Goal: Information Seeking & Learning: Learn about a topic

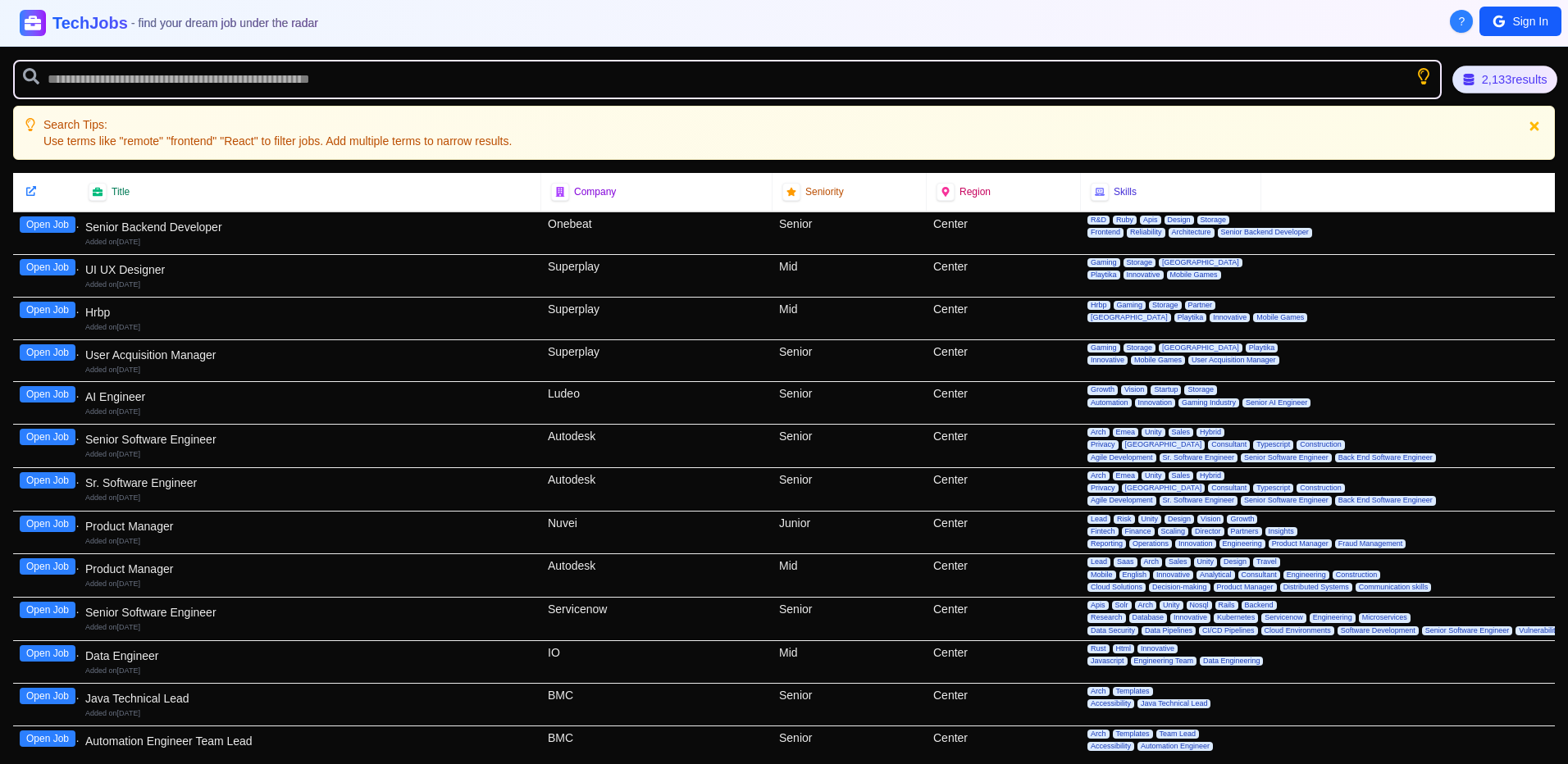
click at [1505, 80] on div "2,133 results" at bounding box center [1505, 80] width 105 height 28
click at [1515, 18] on button "Sign In" at bounding box center [1521, 21] width 82 height 30
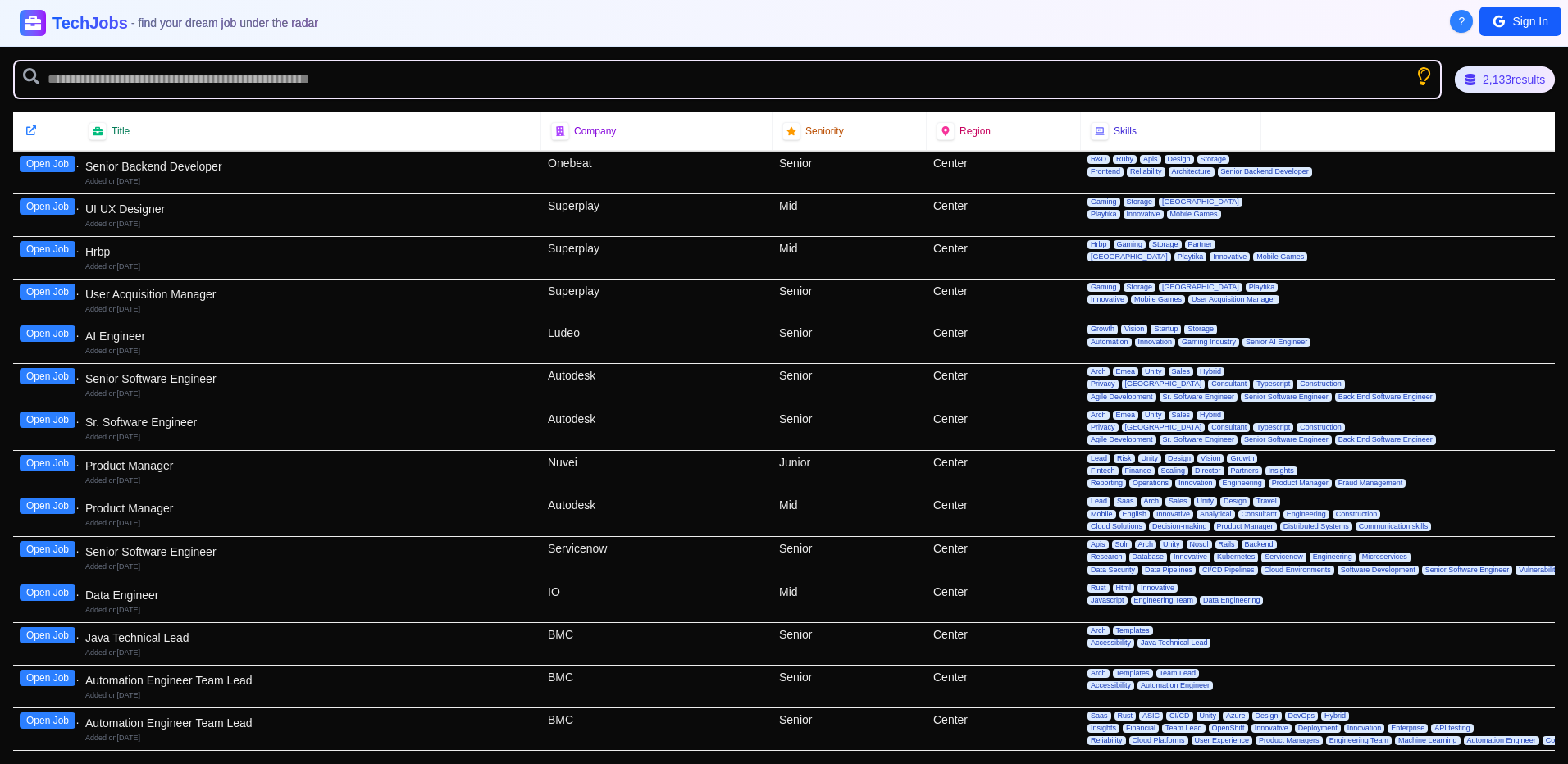
click at [1417, 72] on icon "Show search tips" at bounding box center [1422, 75] width 20 height 20
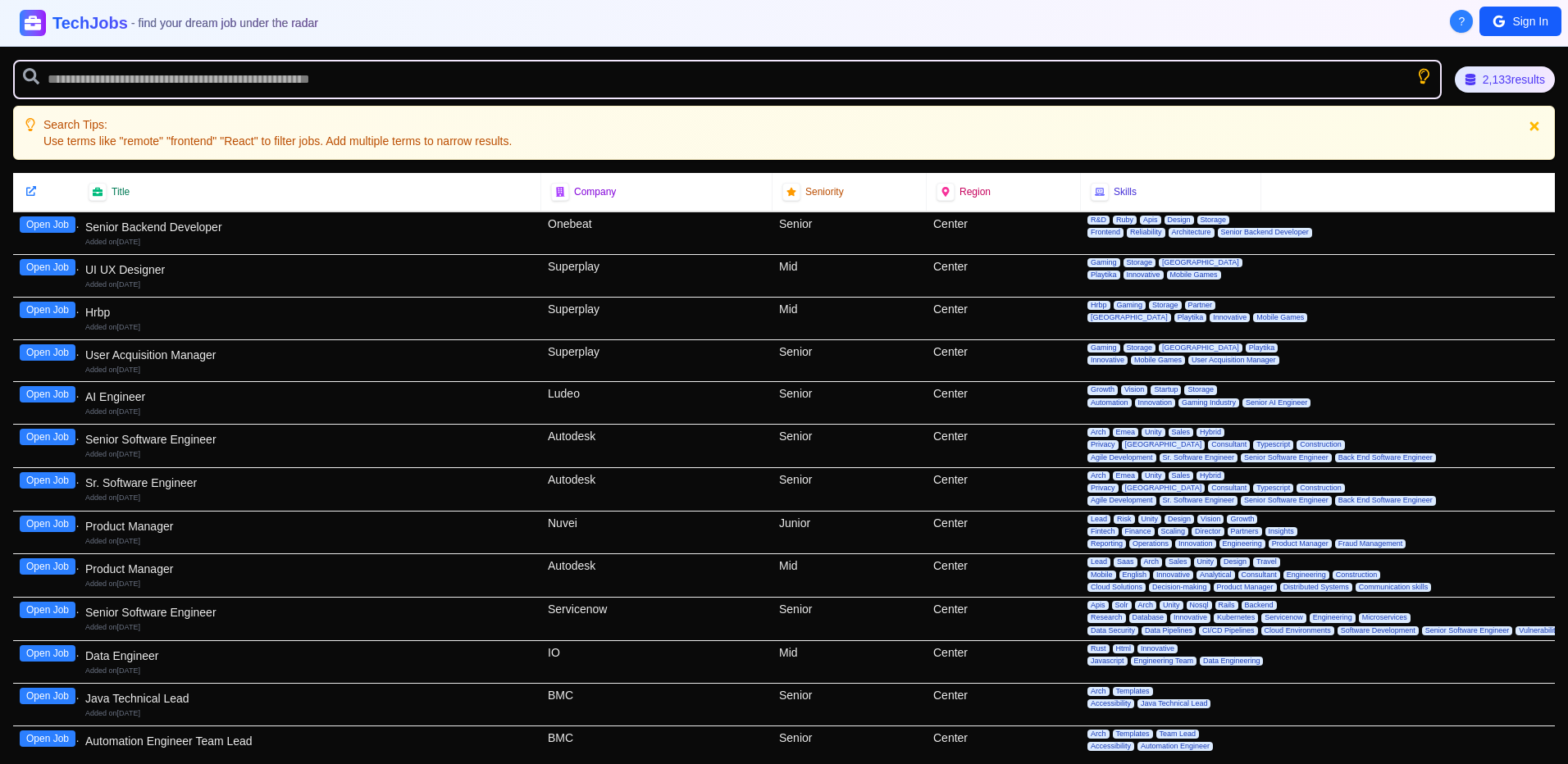
click at [1417, 72] on icon "Show search tips" at bounding box center [1423, 76] width 18 height 18
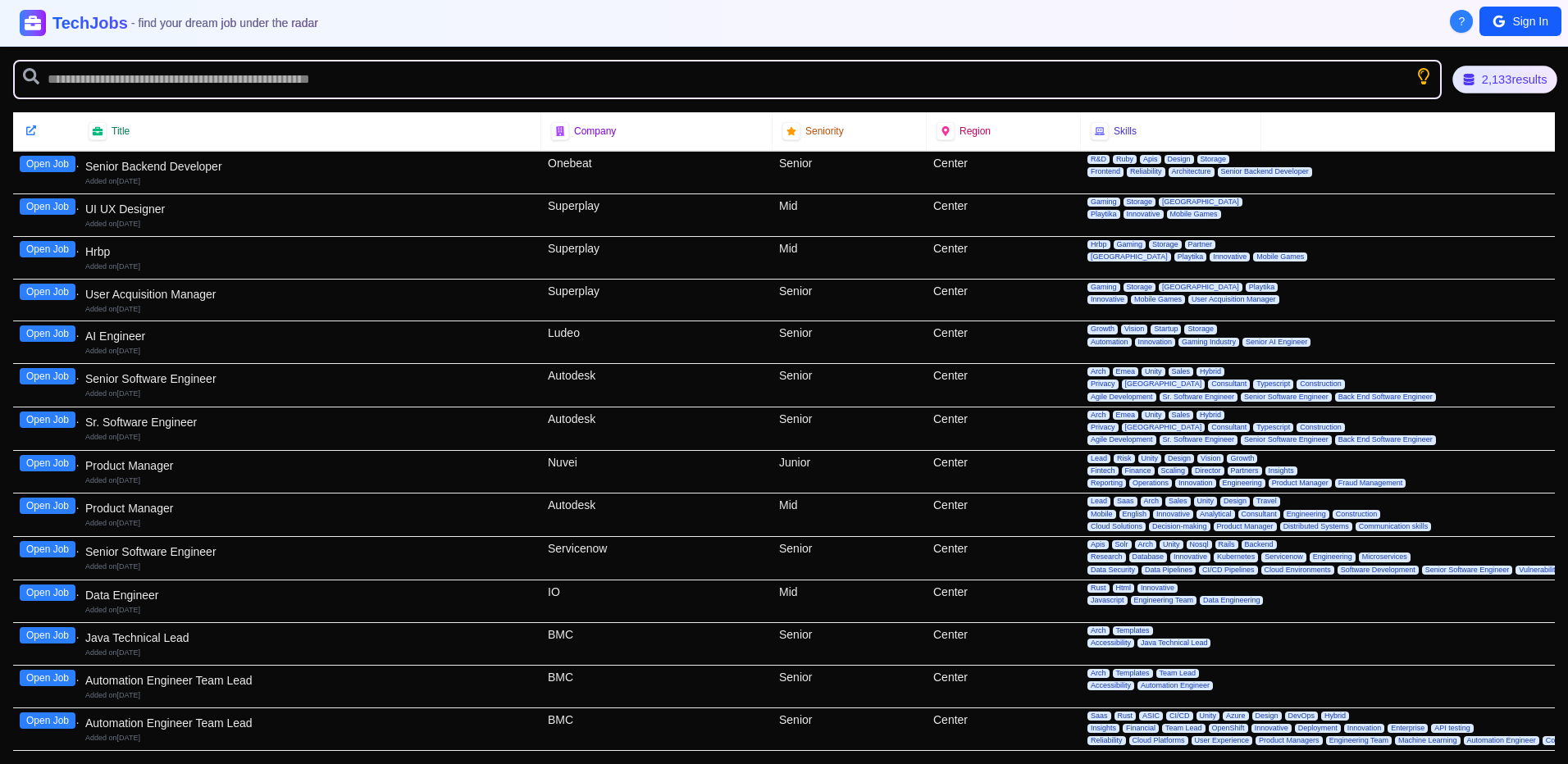
click at [1486, 80] on div "2,133 results" at bounding box center [1505, 79] width 105 height 27
click at [1486, 80] on div "2,133 results" at bounding box center [1504, 80] width 103 height 27
click at [1486, 80] on div "2,133 results" at bounding box center [1505, 80] width 96 height 25
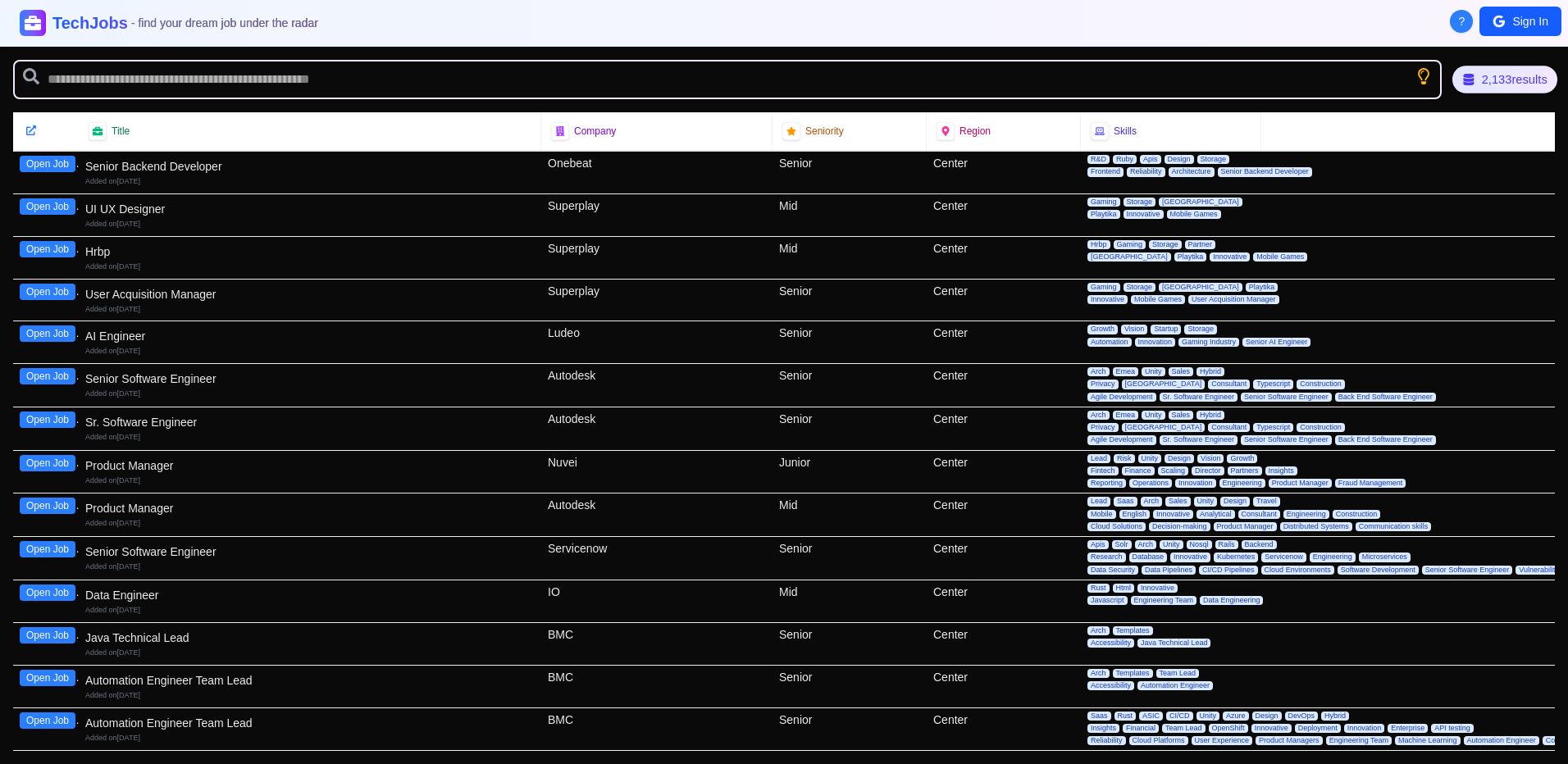
drag, startPoint x: 1486, startPoint y: 80, endPoint x: 1345, endPoint y: 111, distance: 144.4
click at [1345, 111] on div "2,133 results Title Company Seniority Region Skills Open Job Senior Backend Dev…" at bounding box center [784, 405] width 1568 height 718
click at [820, 131] on span "Seniority" at bounding box center [824, 131] width 39 height 13
click at [789, 131] on icon at bounding box center [792, 131] width 11 height 10
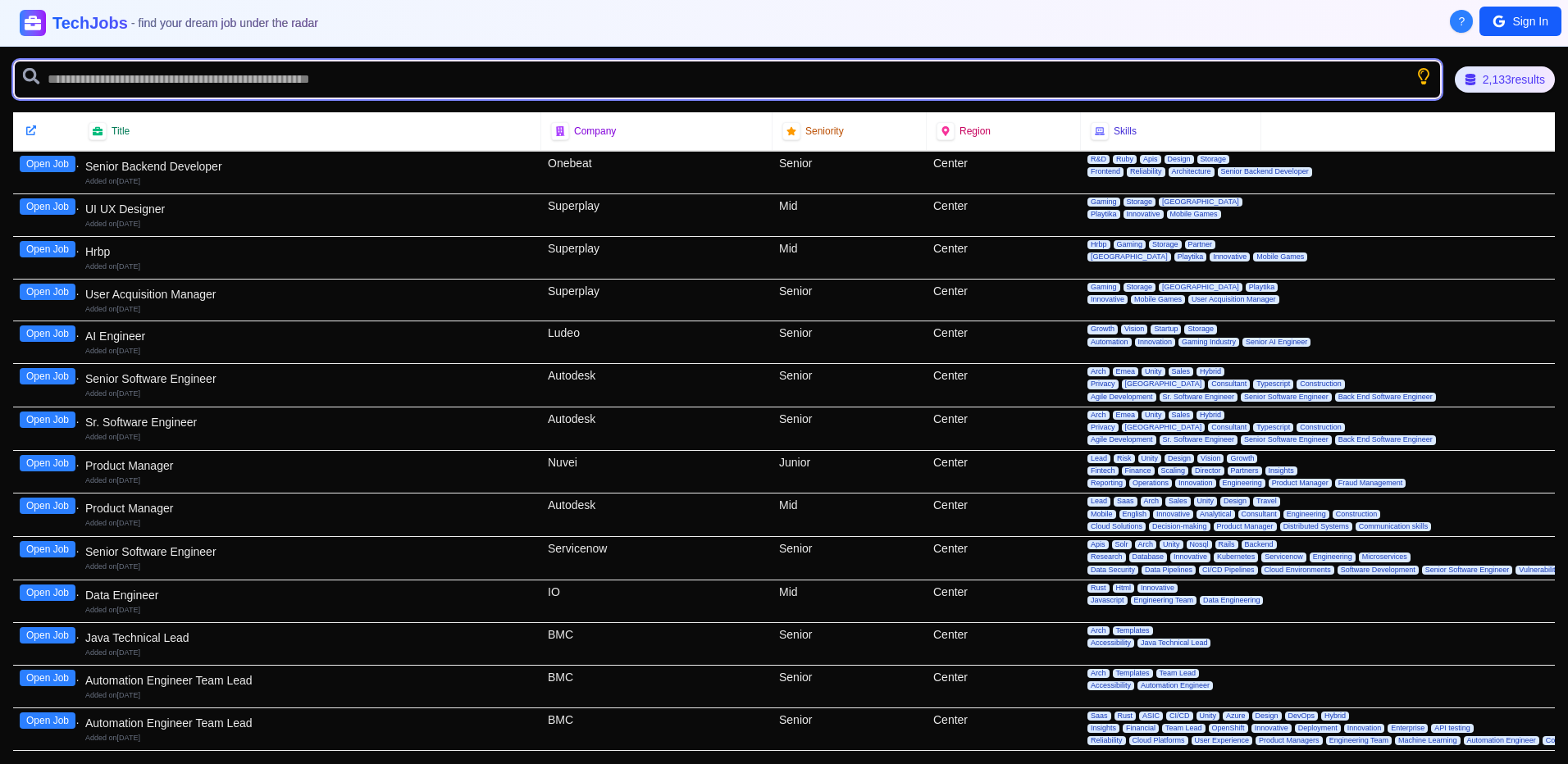
click at [201, 86] on input "text" at bounding box center [727, 79] width 1429 height 39
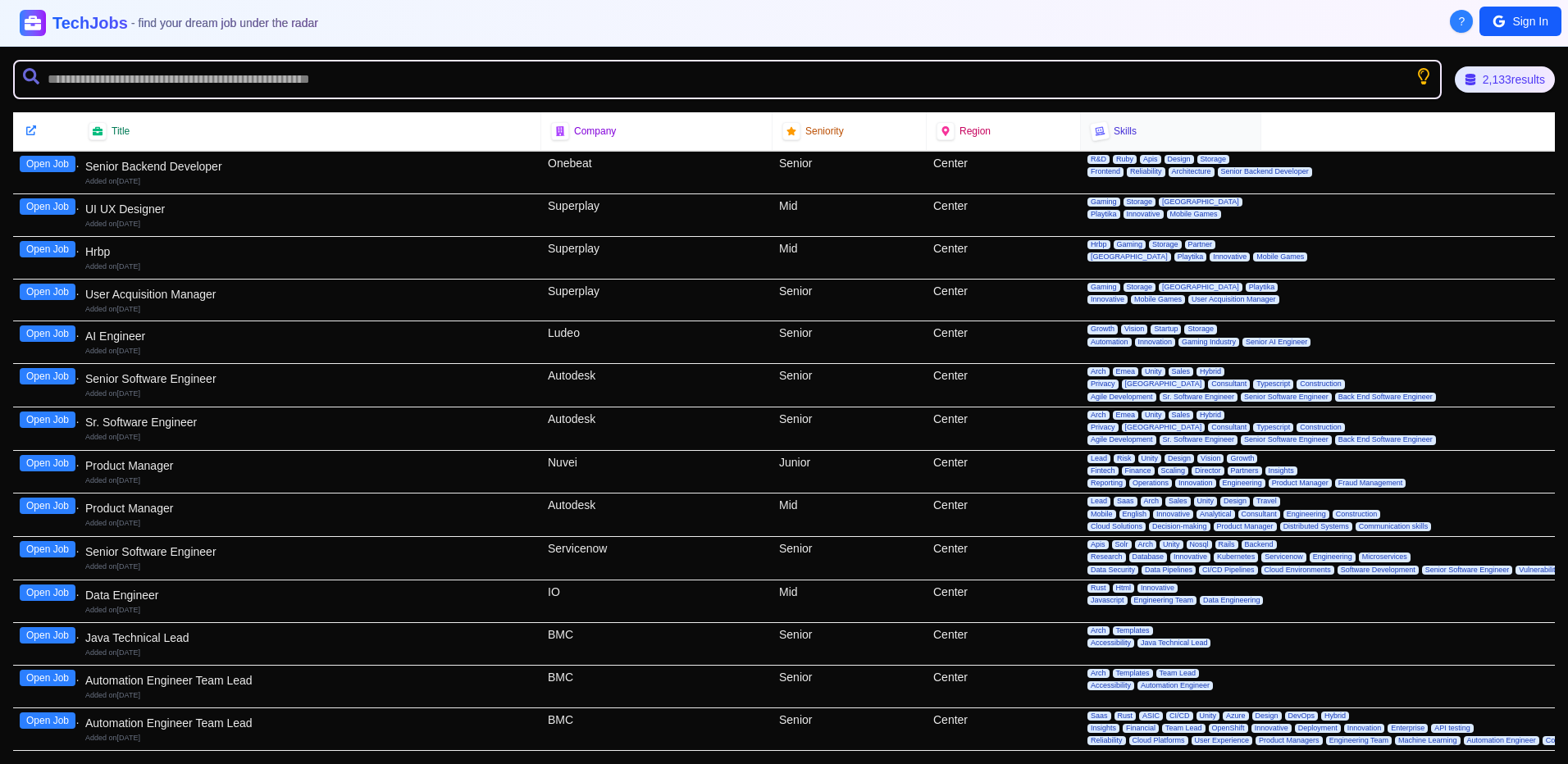
click at [1119, 132] on span "Skills" at bounding box center [1125, 131] width 23 height 13
click at [787, 133] on icon at bounding box center [792, 131] width 11 height 10
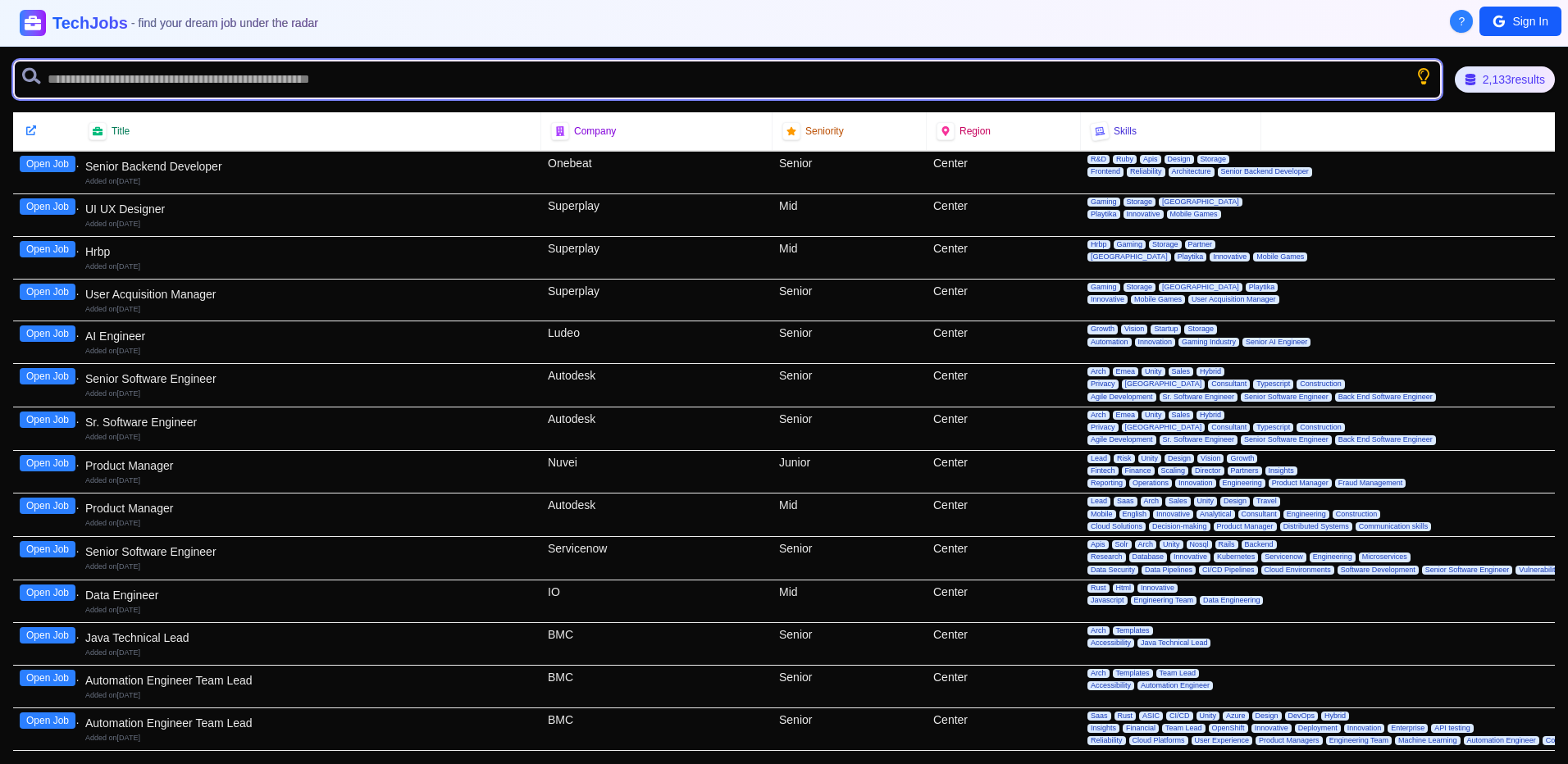
click at [687, 82] on input "text" at bounding box center [727, 79] width 1429 height 39
type input "******"
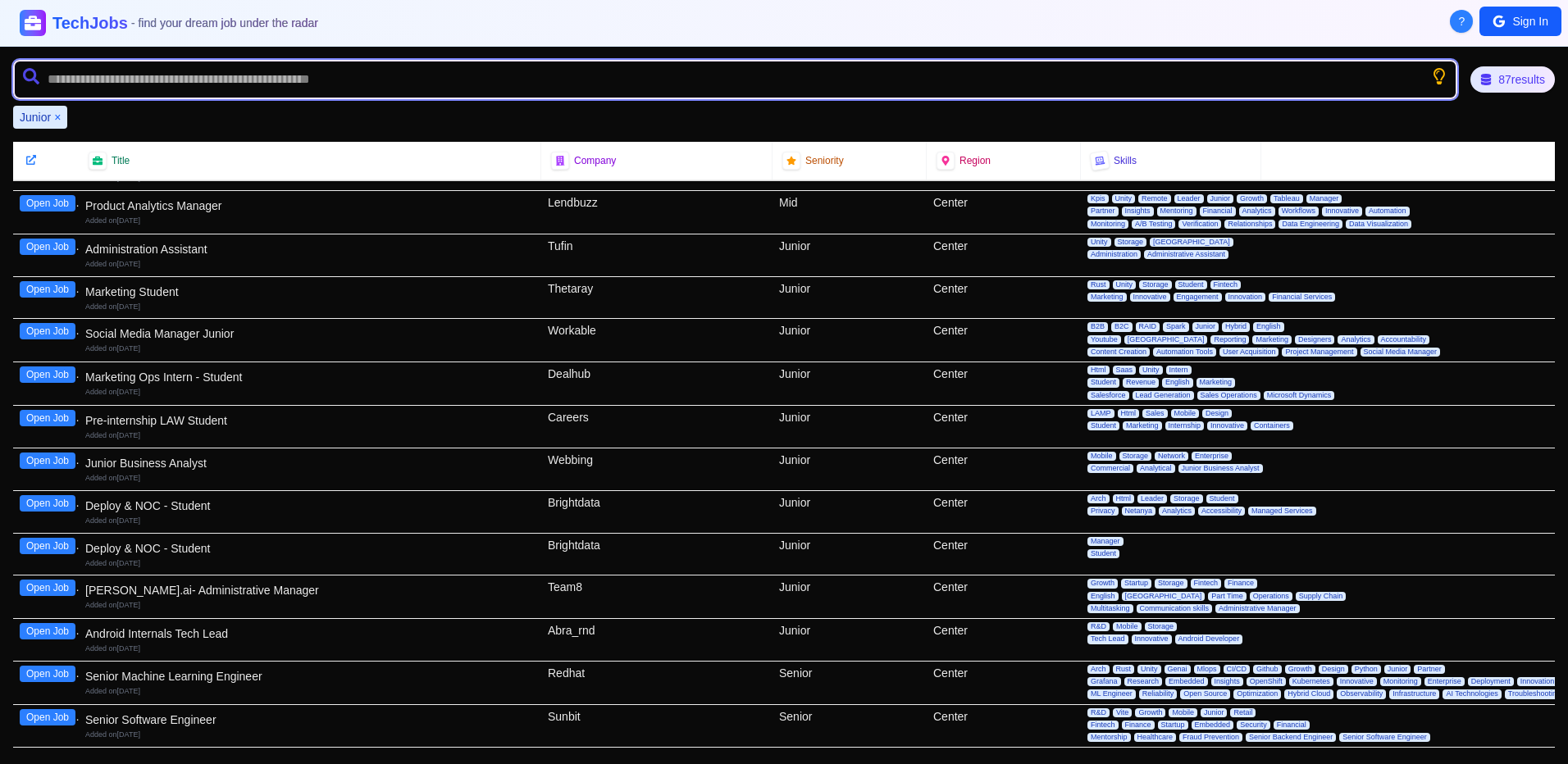
scroll to position [383, 0]
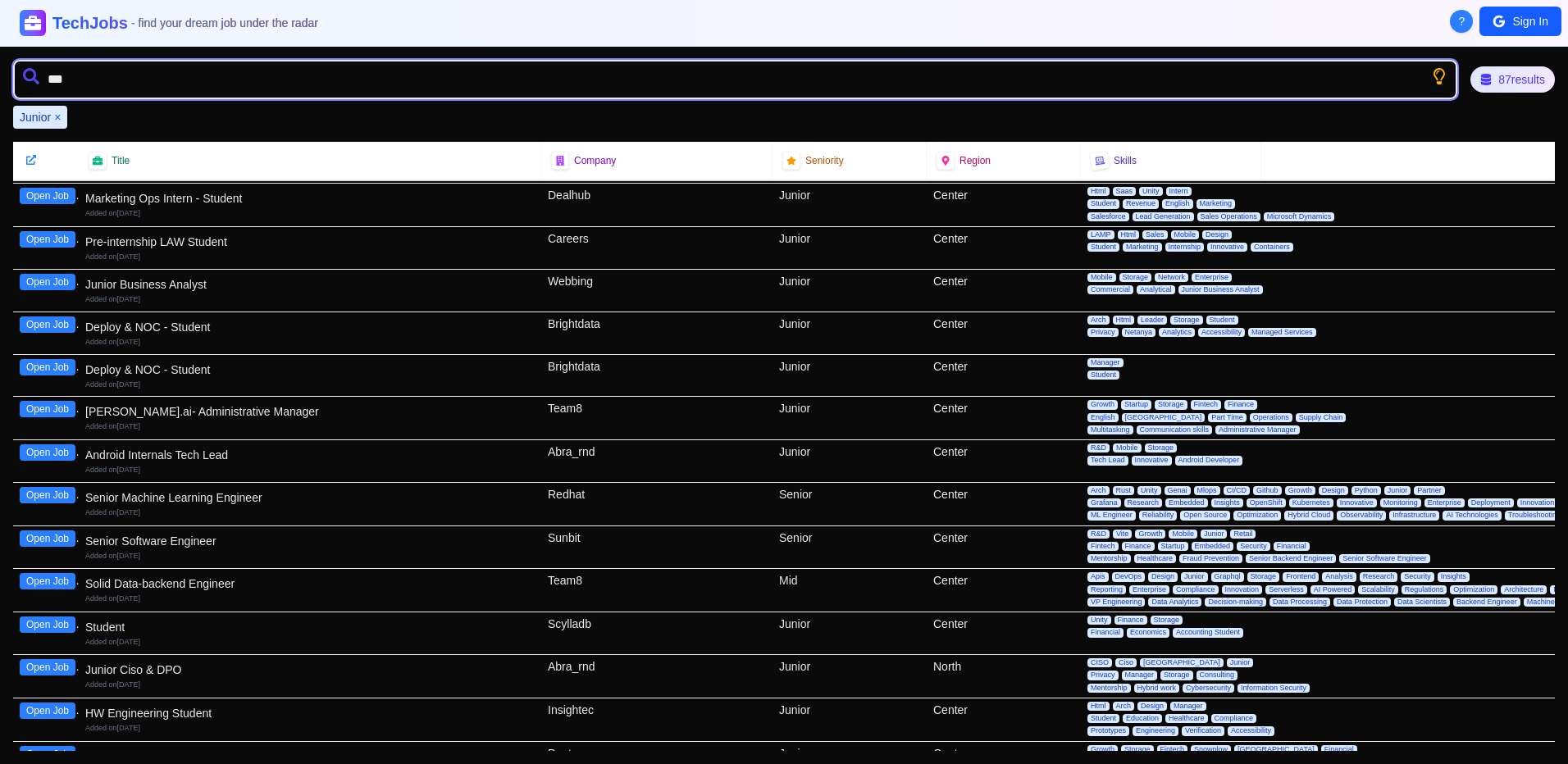
type input "****"
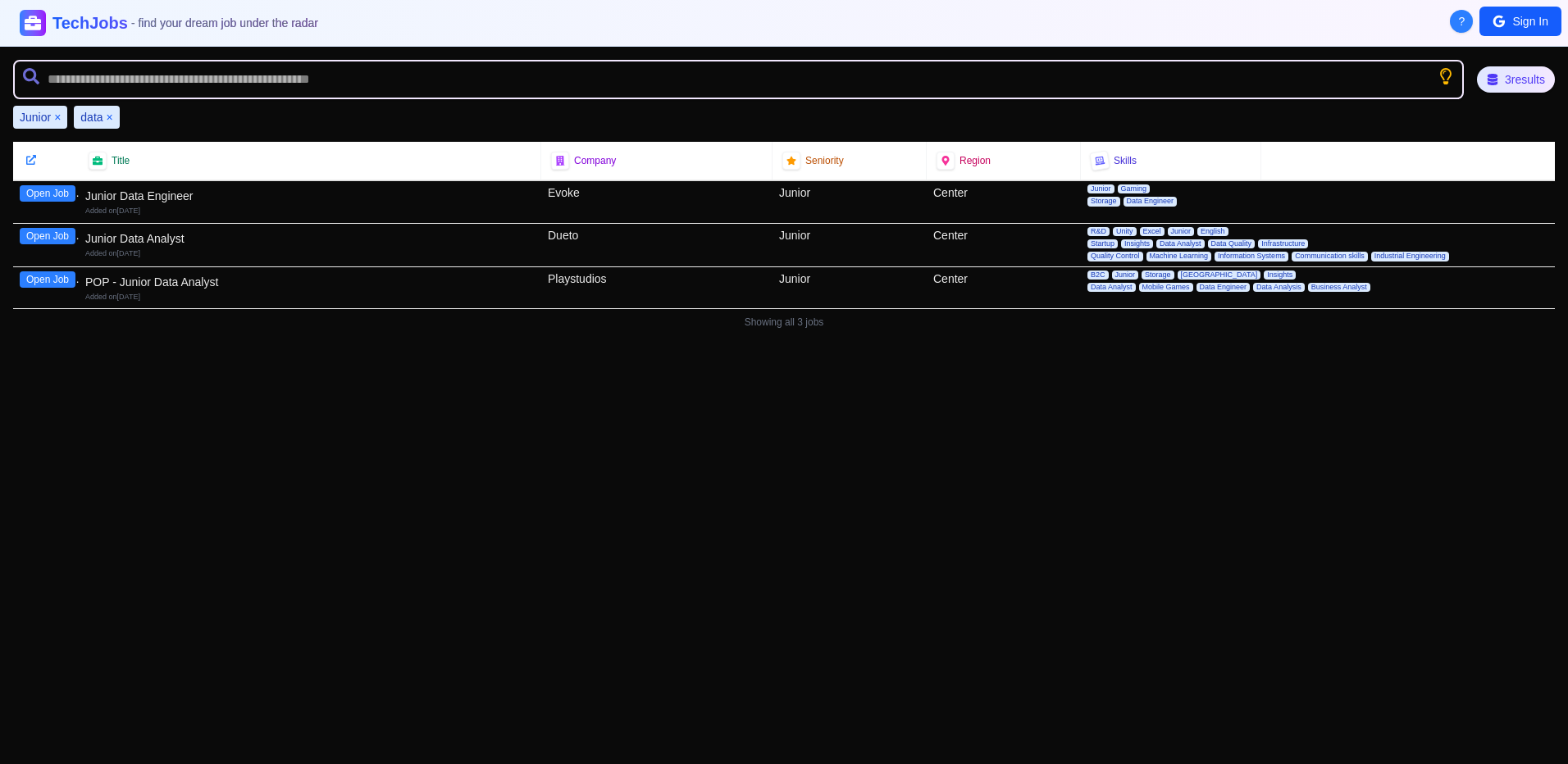
click at [111, 112] on button "×" at bounding box center [110, 117] width 6 height 17
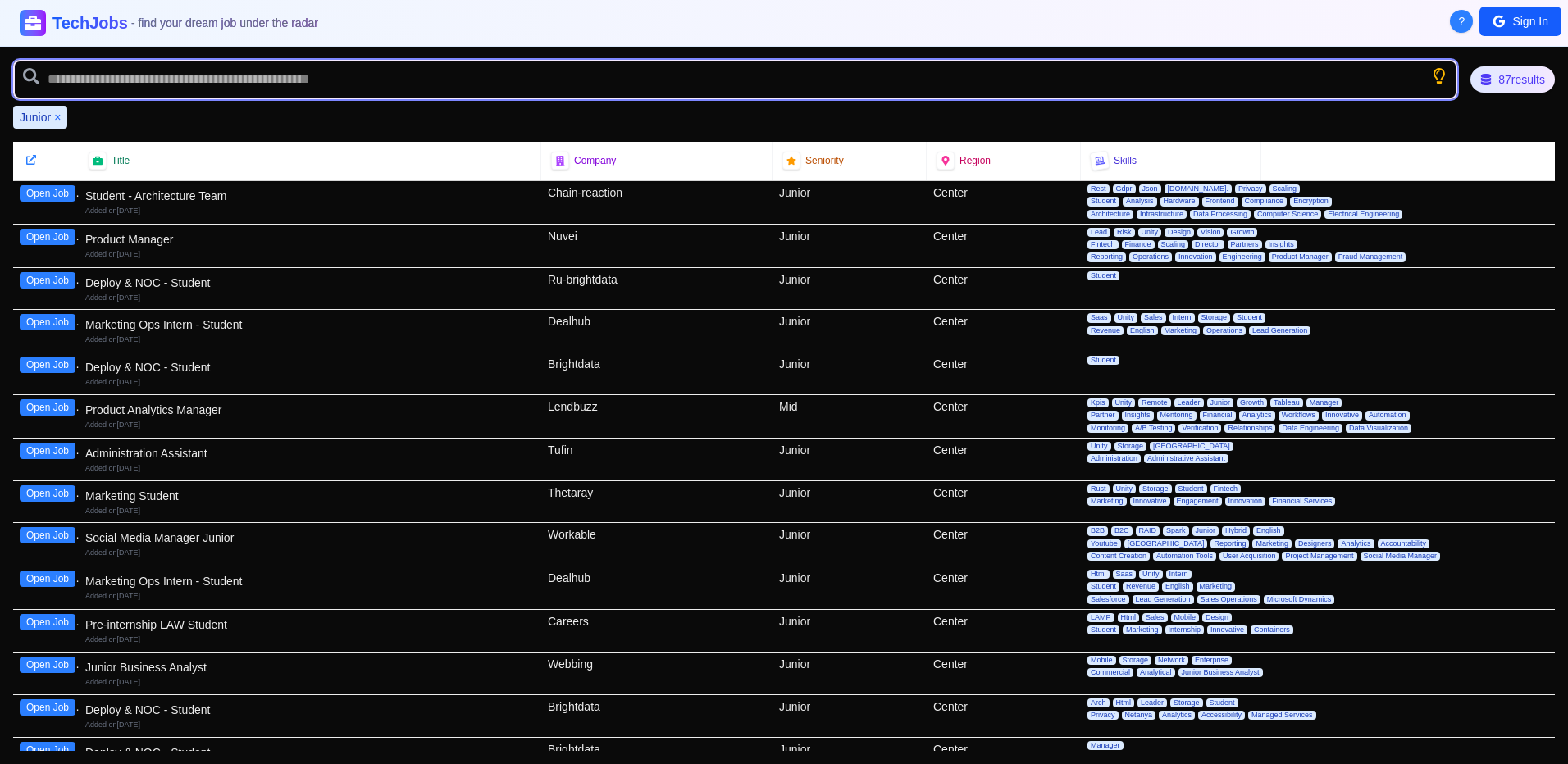
click at [113, 86] on input "text" at bounding box center [735, 79] width 1444 height 39
type input "********"
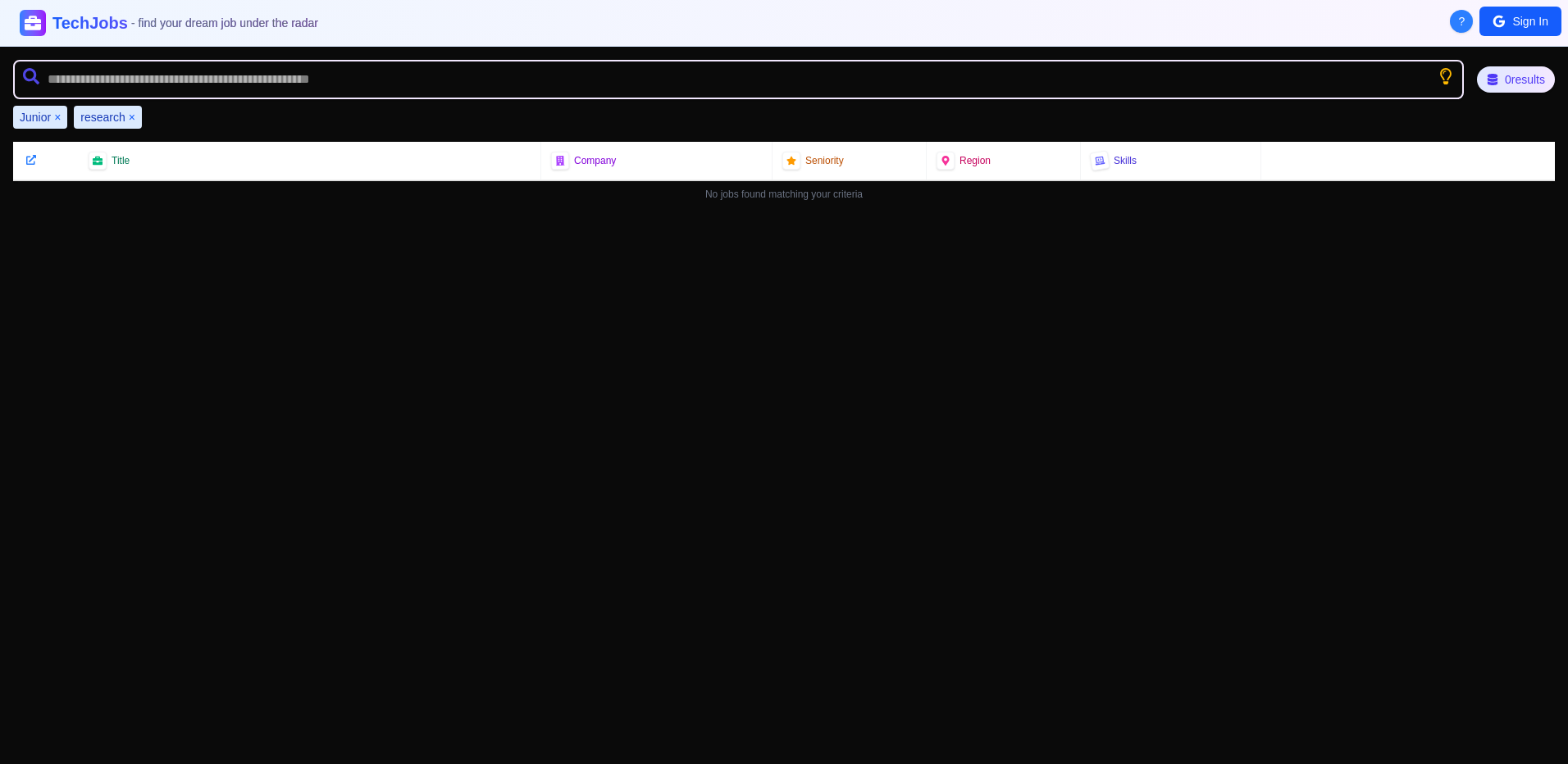
click at [136, 115] on div "research ×" at bounding box center [108, 118] width 68 height 23
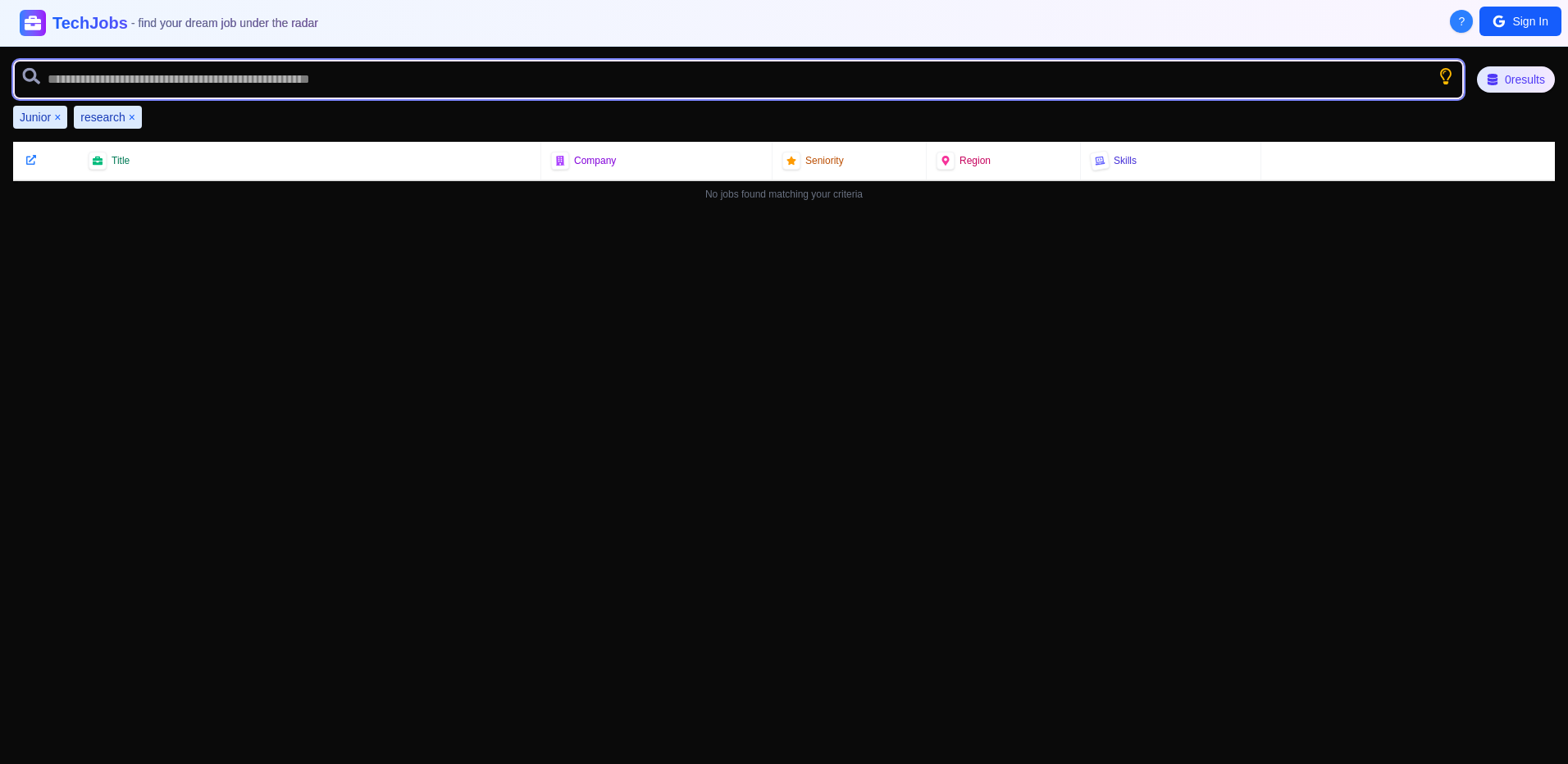
click at [132, 93] on input "text" at bounding box center [738, 79] width 1450 height 39
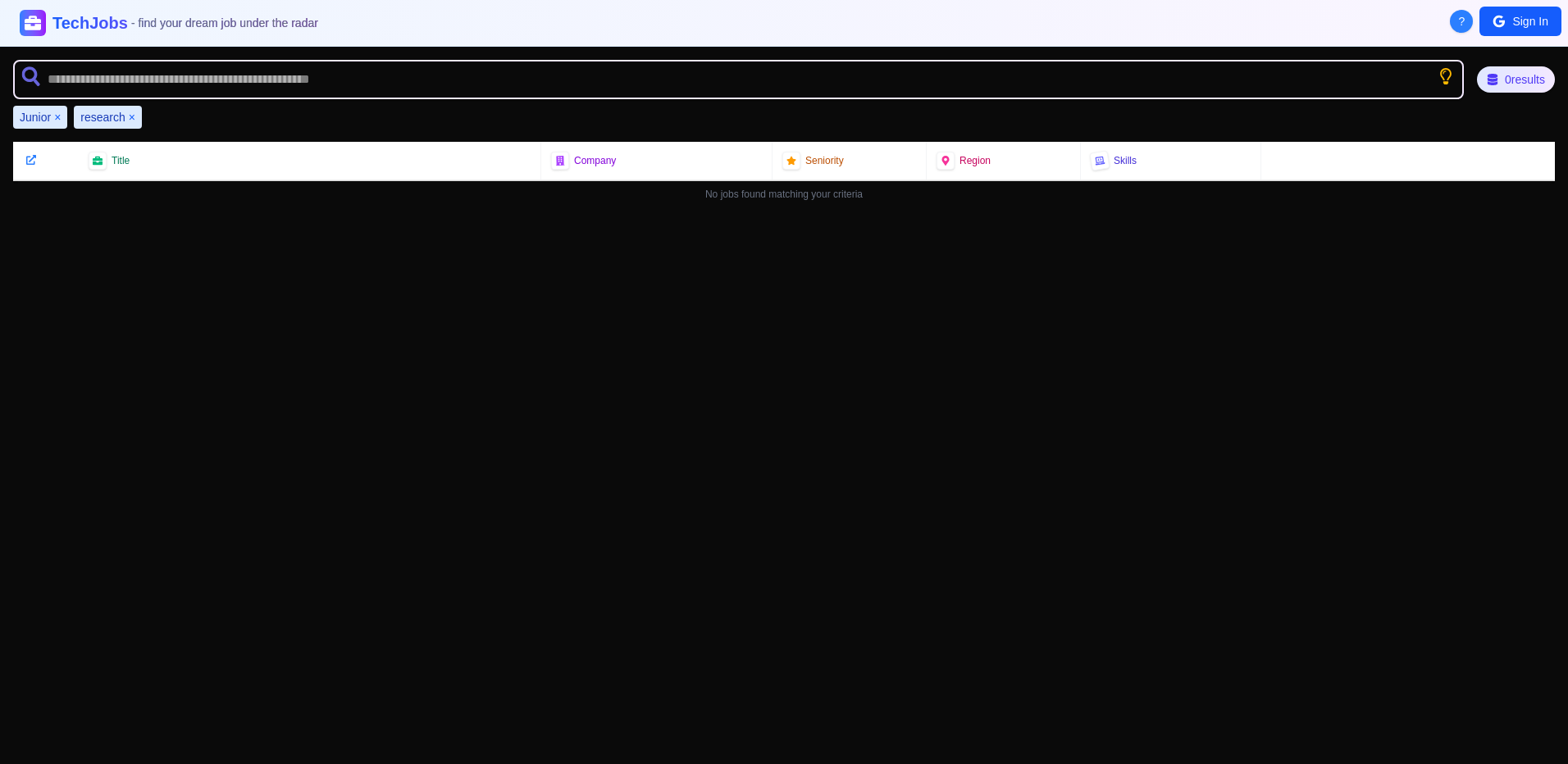
click at [133, 116] on button "×" at bounding box center [132, 117] width 6 height 17
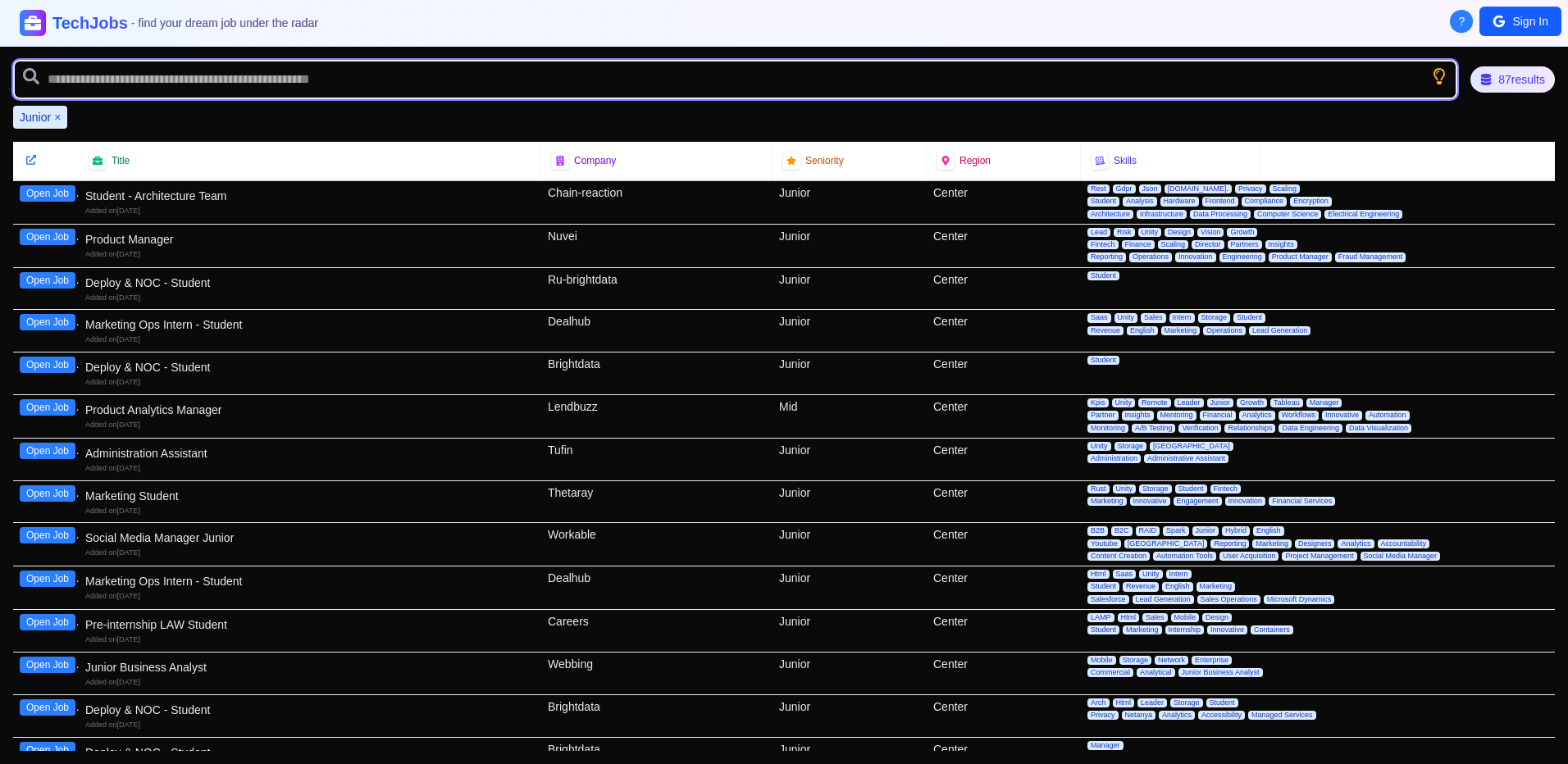
click at [139, 87] on input "text" at bounding box center [735, 79] width 1444 height 39
type input "*********"
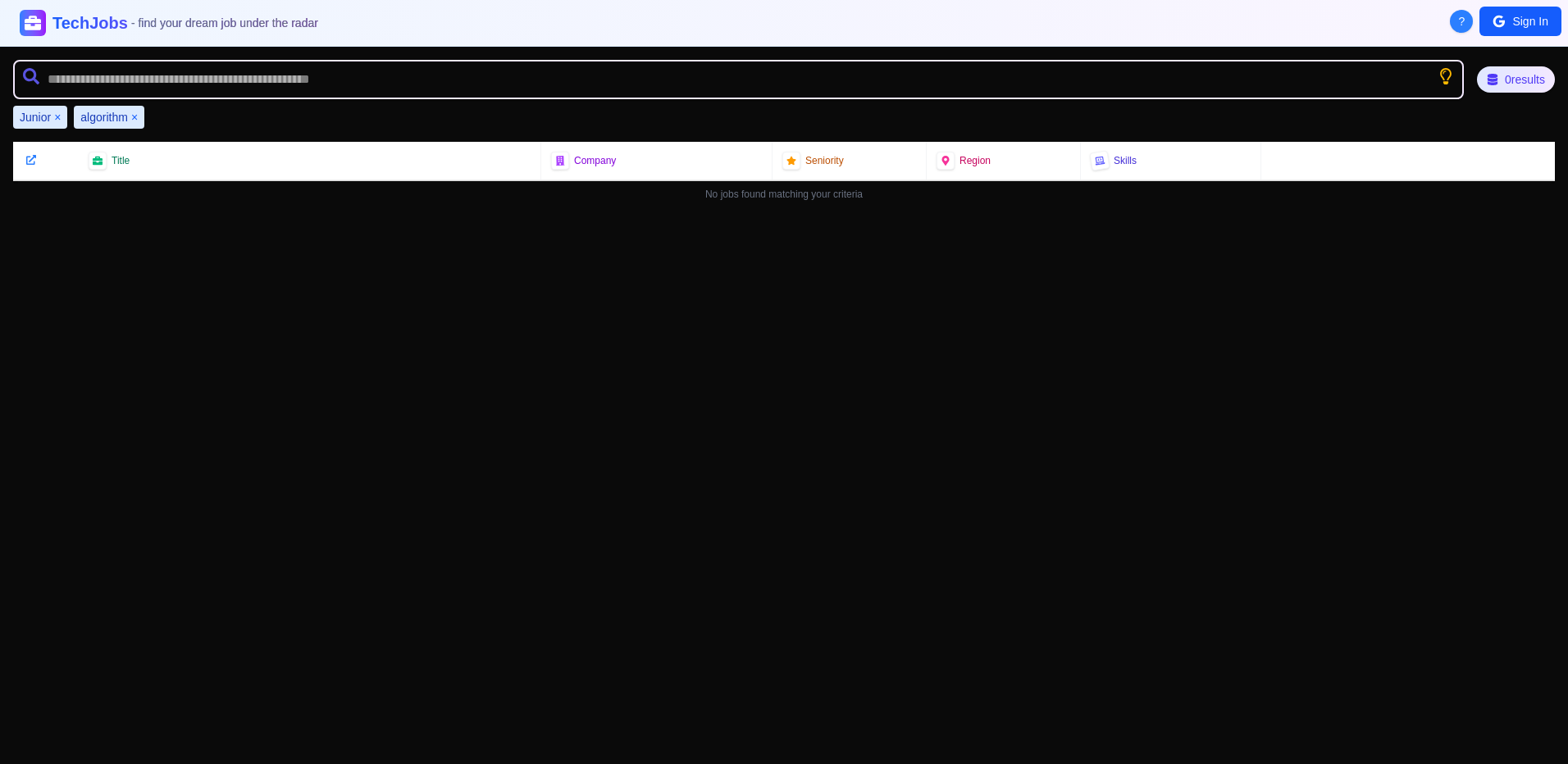
click at [62, 120] on div "Junior ×" at bounding box center [40, 118] width 54 height 23
click at [53, 118] on div "Junior ×" at bounding box center [40, 118] width 54 height 23
click at [58, 119] on button "×" at bounding box center [57, 117] width 6 height 17
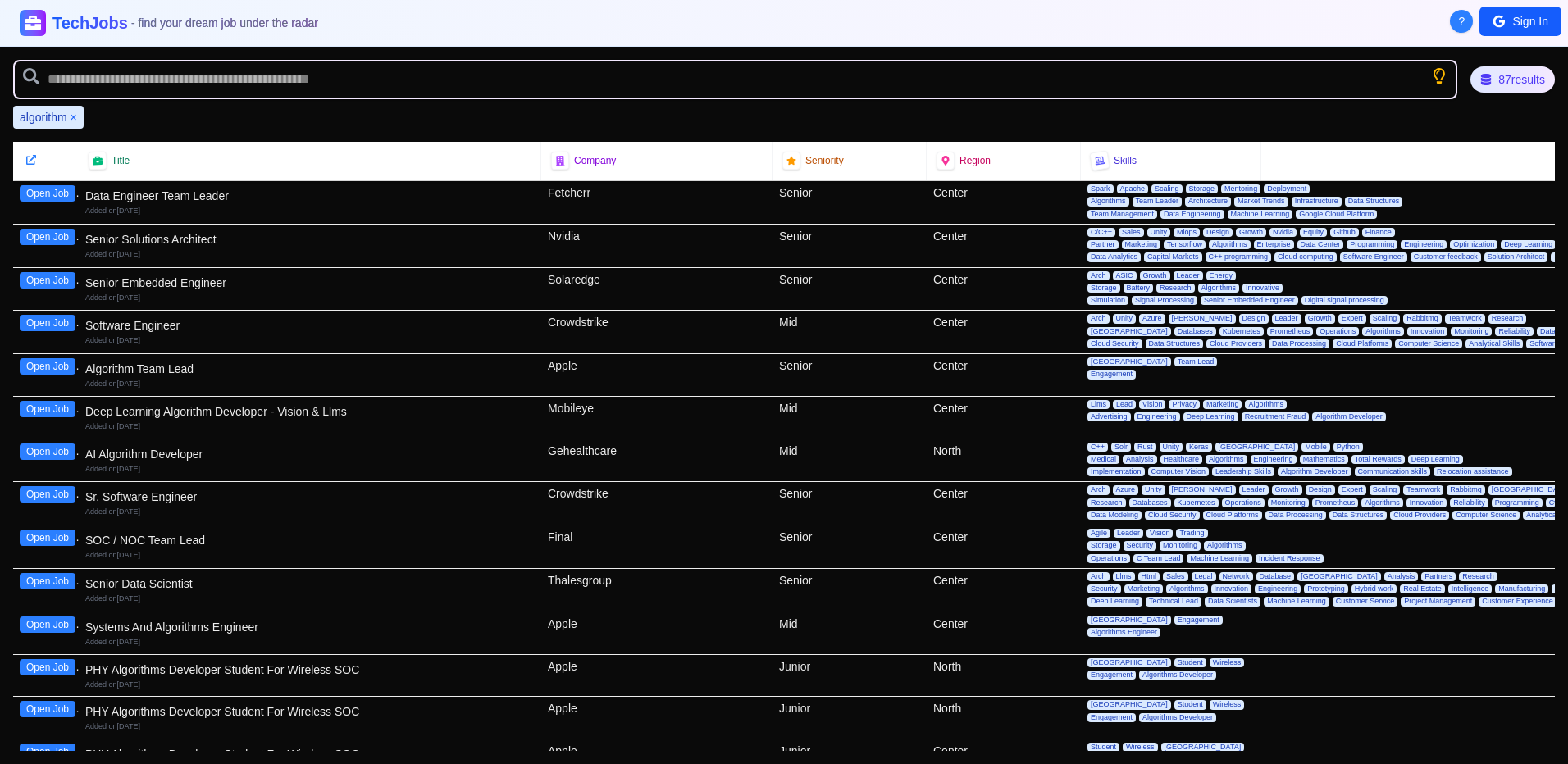
click at [43, 446] on button "Open Job" at bounding box center [47, 452] width 56 height 17
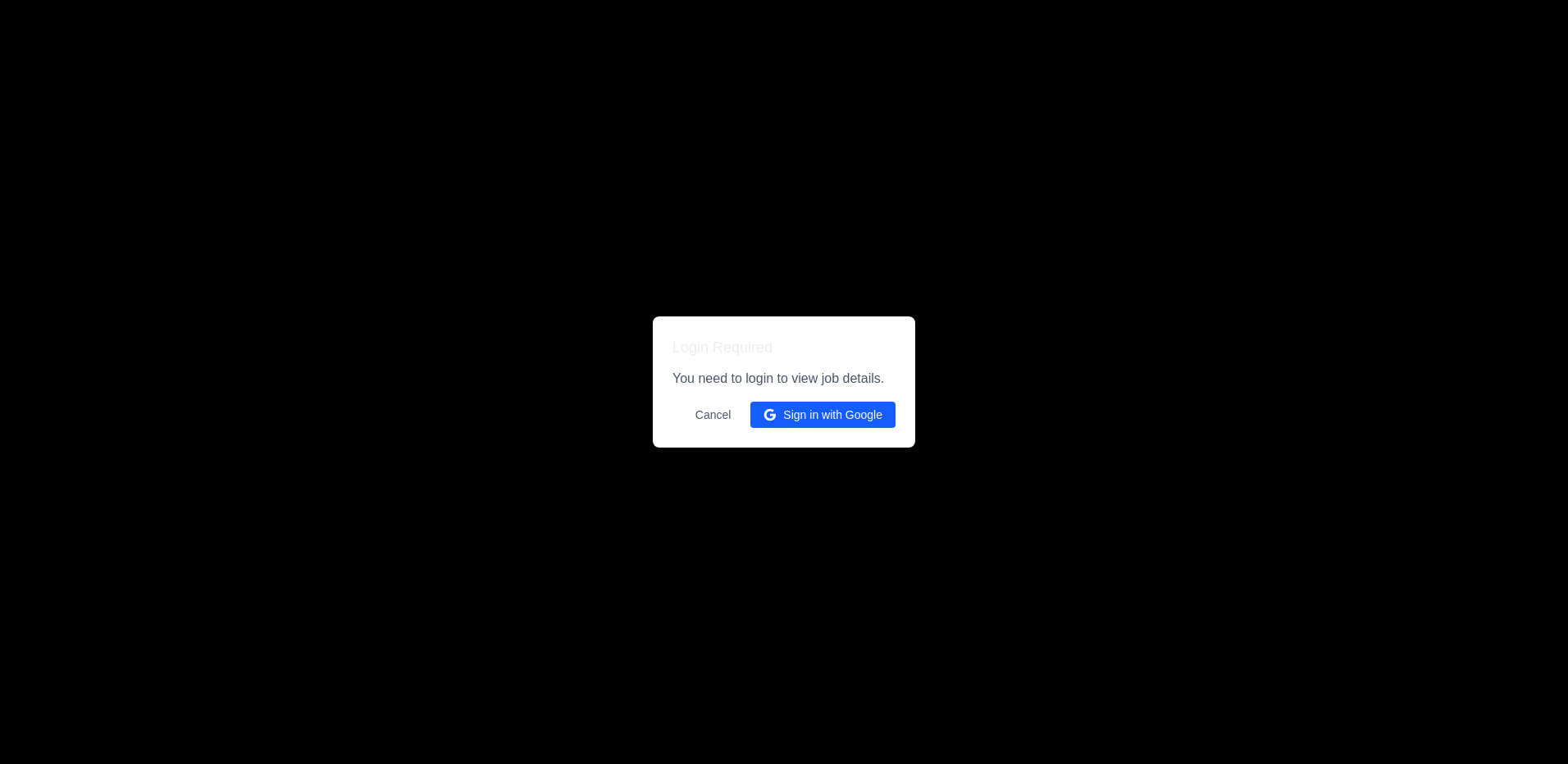
click at [799, 420] on button "Sign in with Google" at bounding box center [823, 415] width 146 height 26
